Goal: Task Accomplishment & Management: Manage account settings

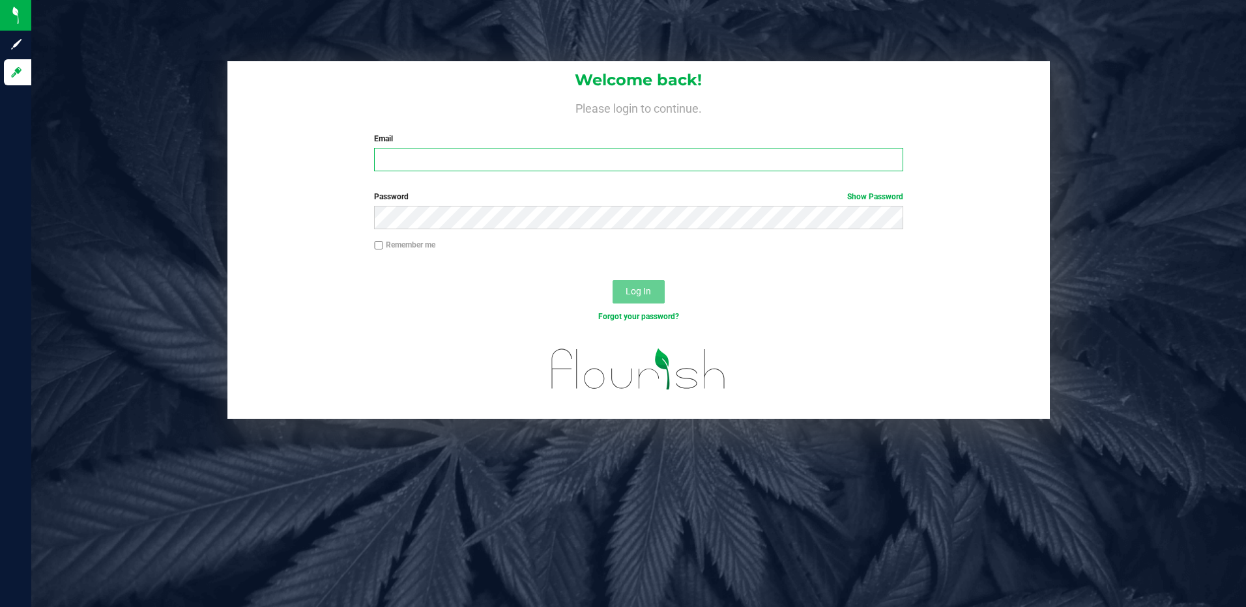
click at [444, 162] on input "Email" at bounding box center [638, 159] width 529 height 23
type input "[EMAIL_ADDRESS][DOMAIN_NAME]"
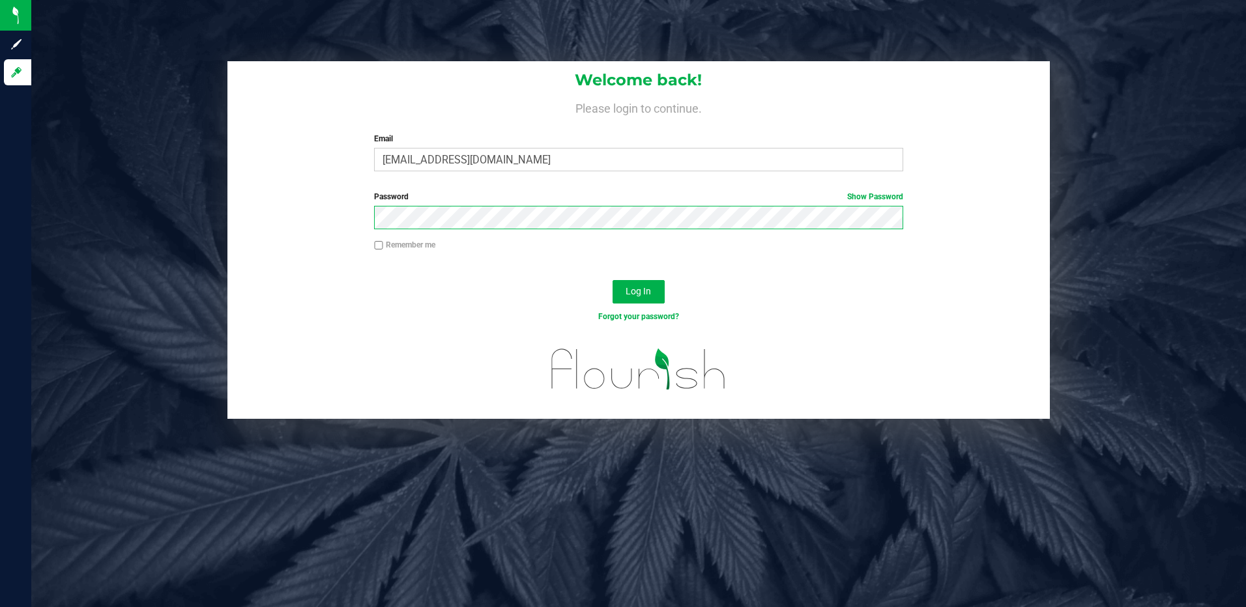
click at [613, 280] on button "Log In" at bounding box center [639, 291] width 52 height 23
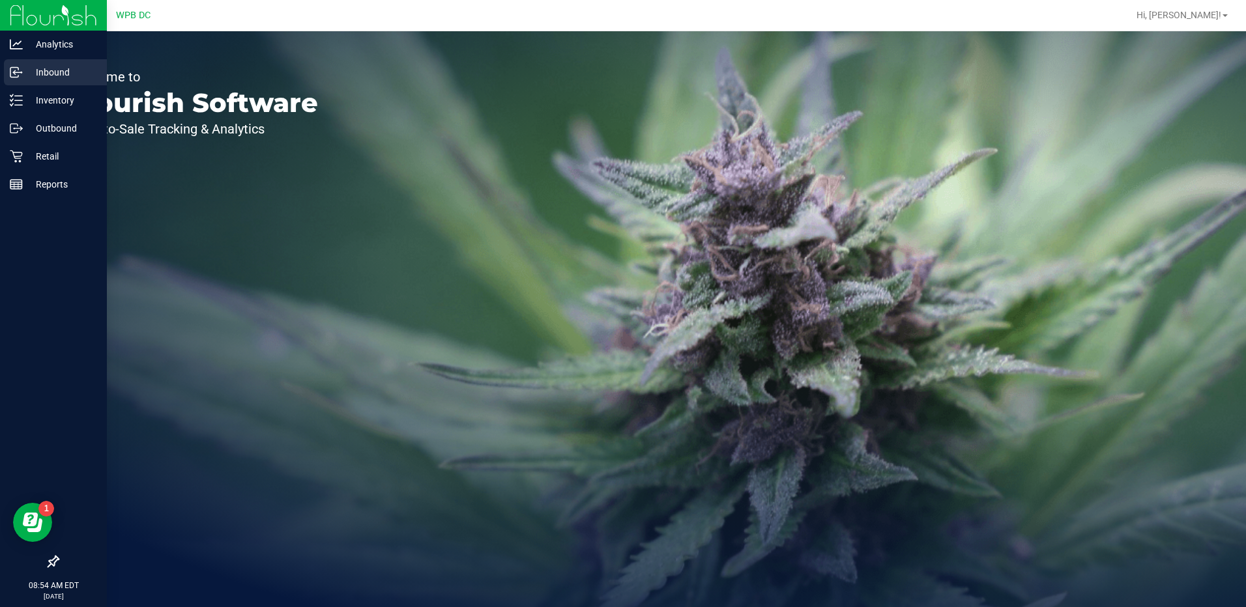
click at [55, 74] on p "Inbound" at bounding box center [62, 73] width 78 height 16
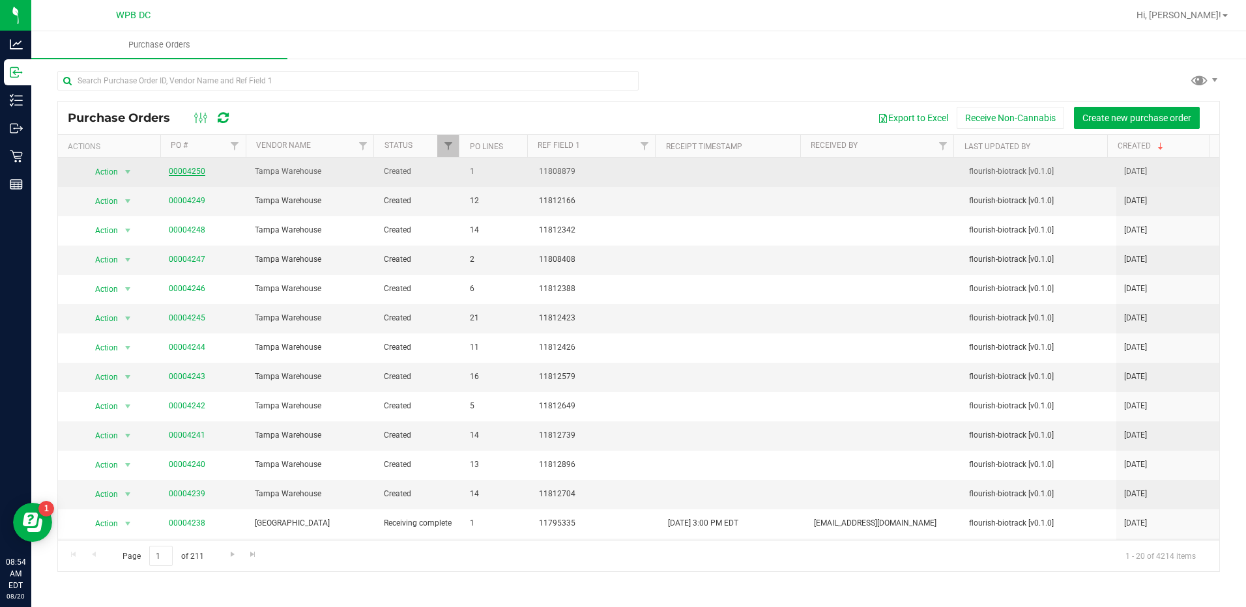
click at [186, 174] on link "00004250" at bounding box center [187, 171] width 36 height 9
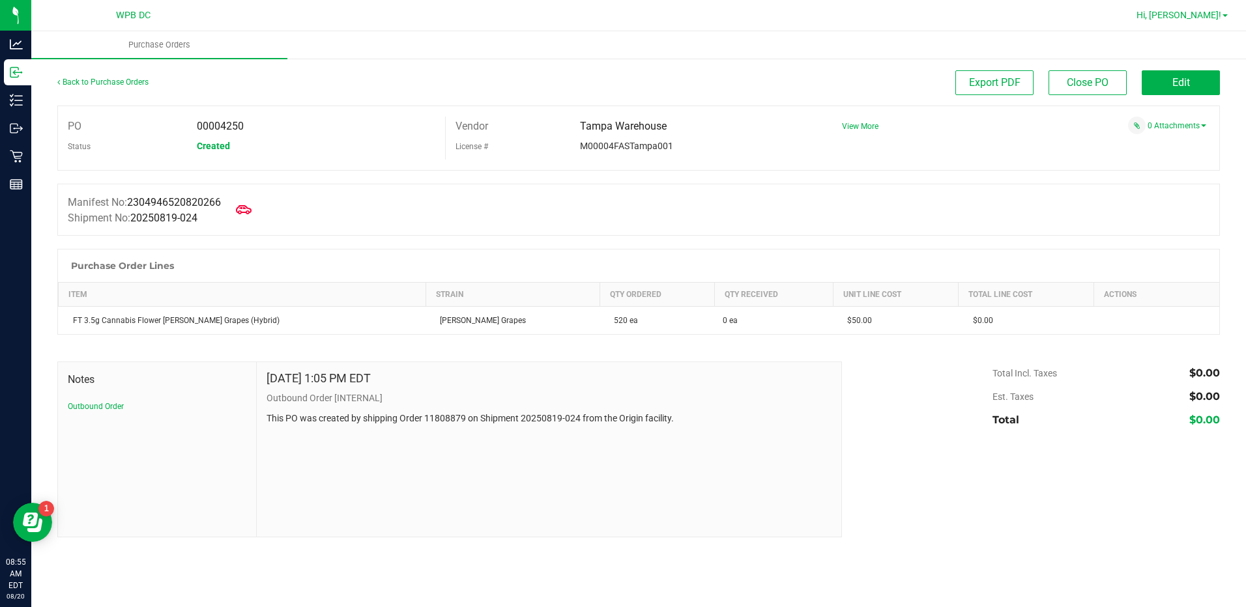
click at [1185, 16] on span "Hi, [PERSON_NAME]!" at bounding box center [1178, 15] width 85 height 10
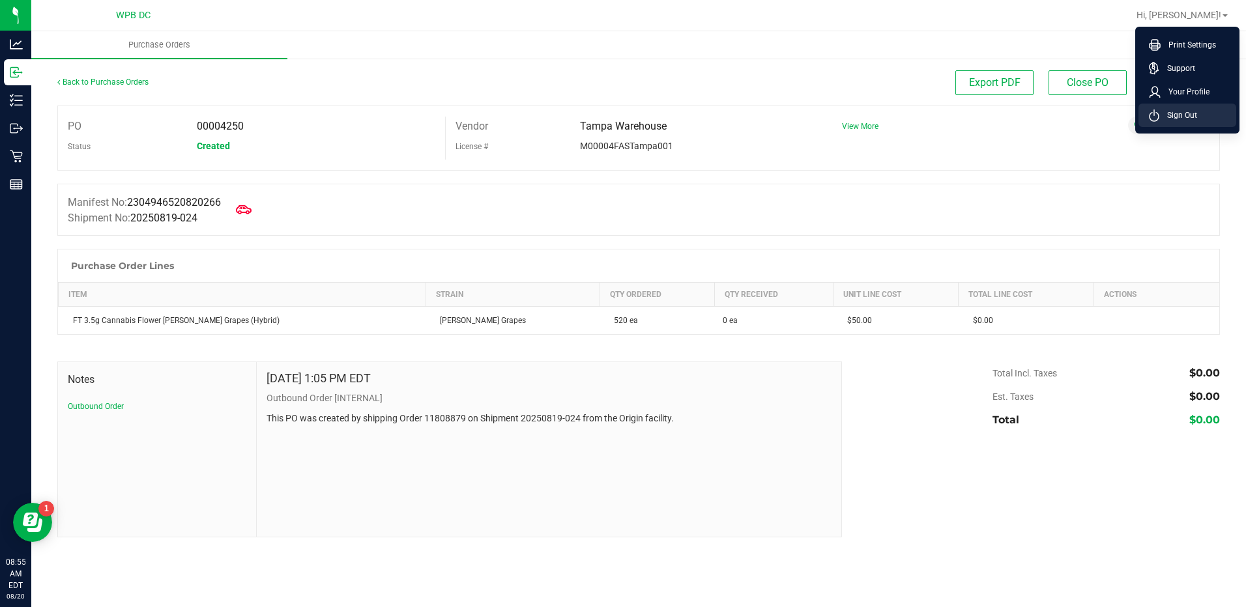
click at [1176, 115] on span "Sign Out" at bounding box center [1178, 115] width 38 height 13
